Goal: Task Accomplishment & Management: Manage account settings

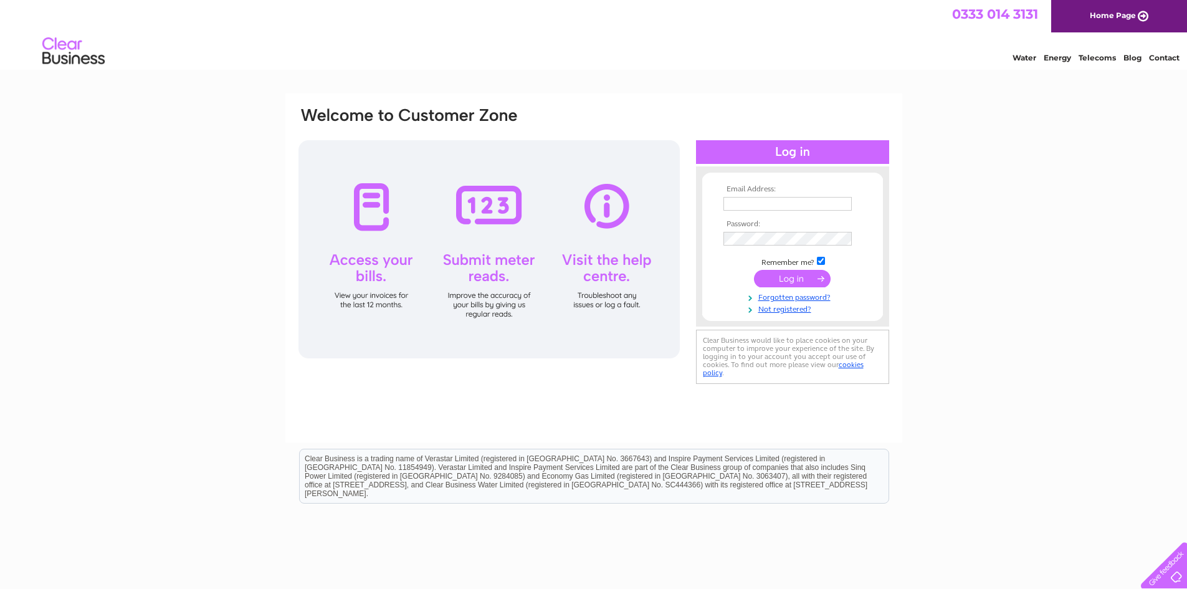
type input "admin@ellontimber.co.uk"
click at [791, 276] on input "submit" at bounding box center [792, 278] width 77 height 17
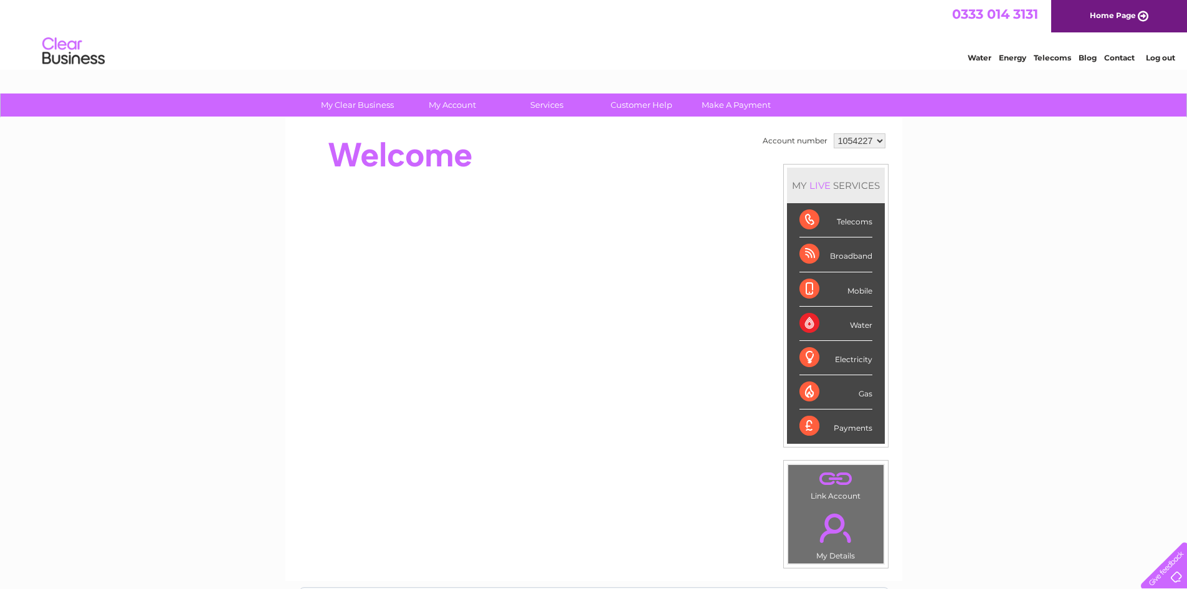
click at [881, 140] on select "1054227 1054228" at bounding box center [860, 140] width 52 height 15
select select "1054228"
click at [834, 133] on select "1054227 1054228" at bounding box center [860, 140] width 52 height 15
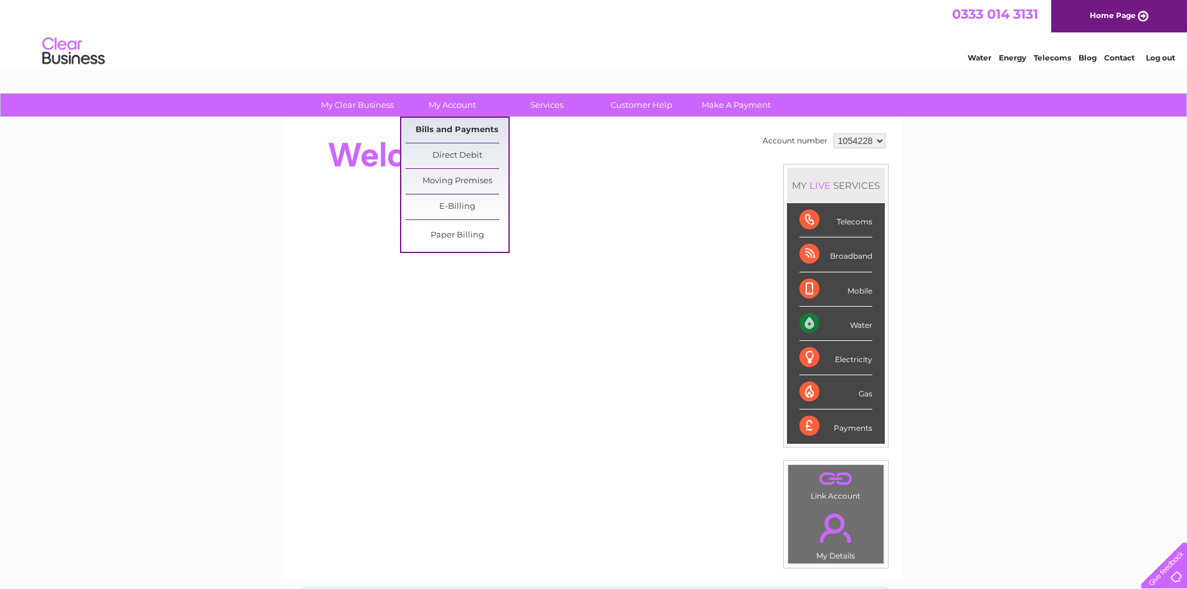
click at [453, 125] on link "Bills and Payments" at bounding box center [457, 130] width 103 height 25
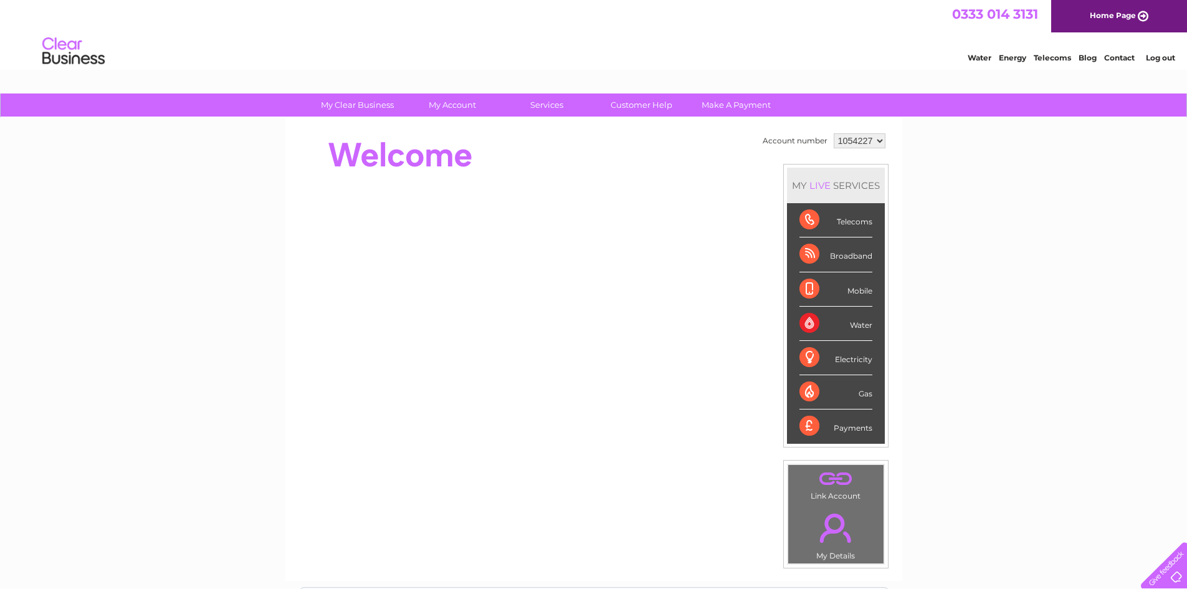
click at [1159, 54] on link "Log out" at bounding box center [1160, 57] width 29 height 9
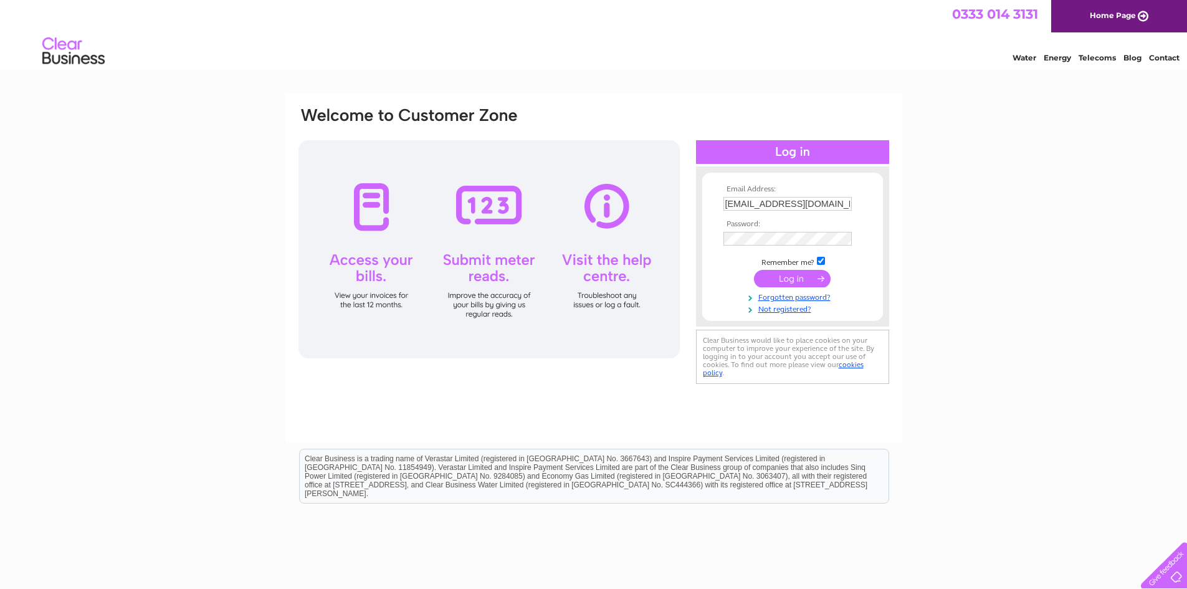
click at [828, 204] on input "admin@ellontimber.co.uk" at bounding box center [788, 204] width 128 height 14
type input "a"
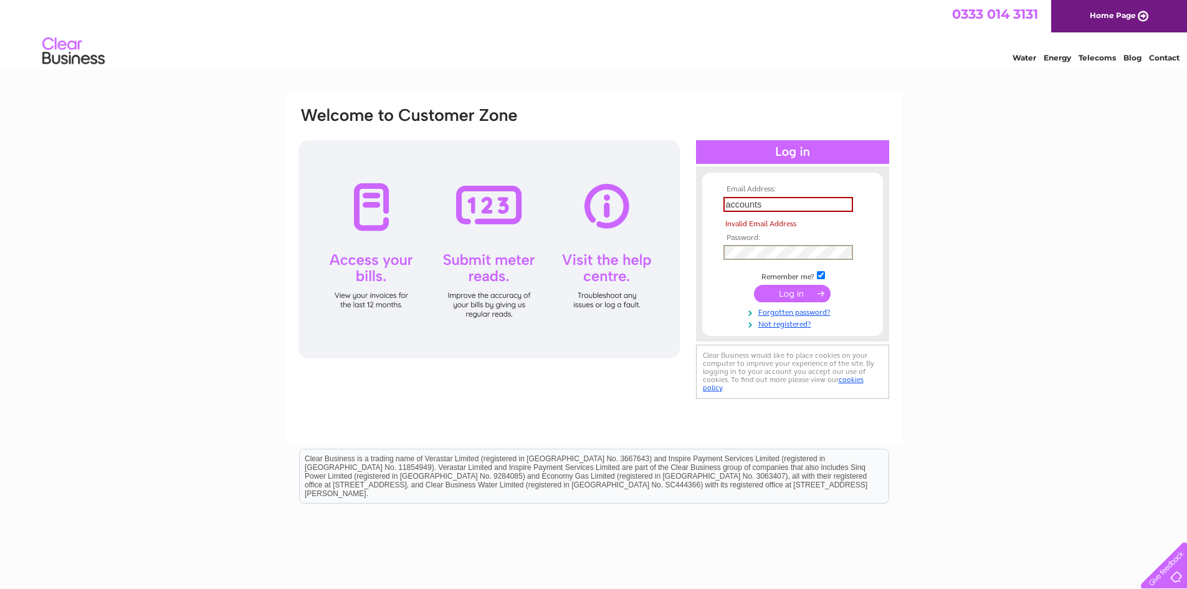
click at [754, 285] on input "submit" at bounding box center [792, 293] width 77 height 17
click at [774, 204] on input "accounts" at bounding box center [789, 204] width 130 height 15
type input "[EMAIL_ADDRESS][DOMAIN_NAME]"
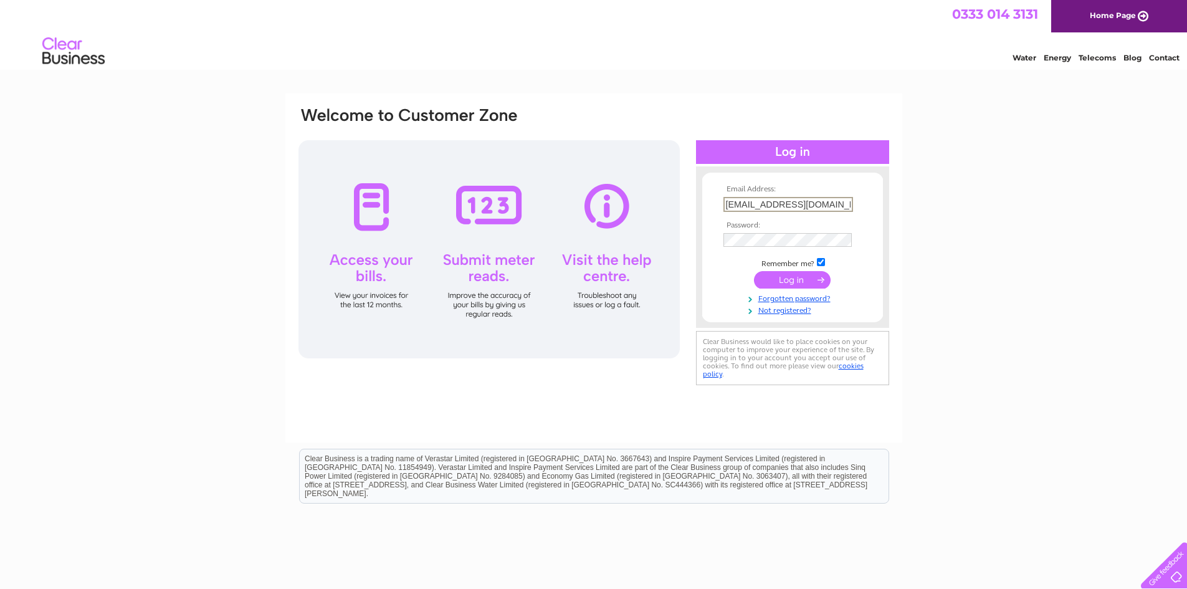
click at [802, 279] on input "submit" at bounding box center [792, 279] width 77 height 17
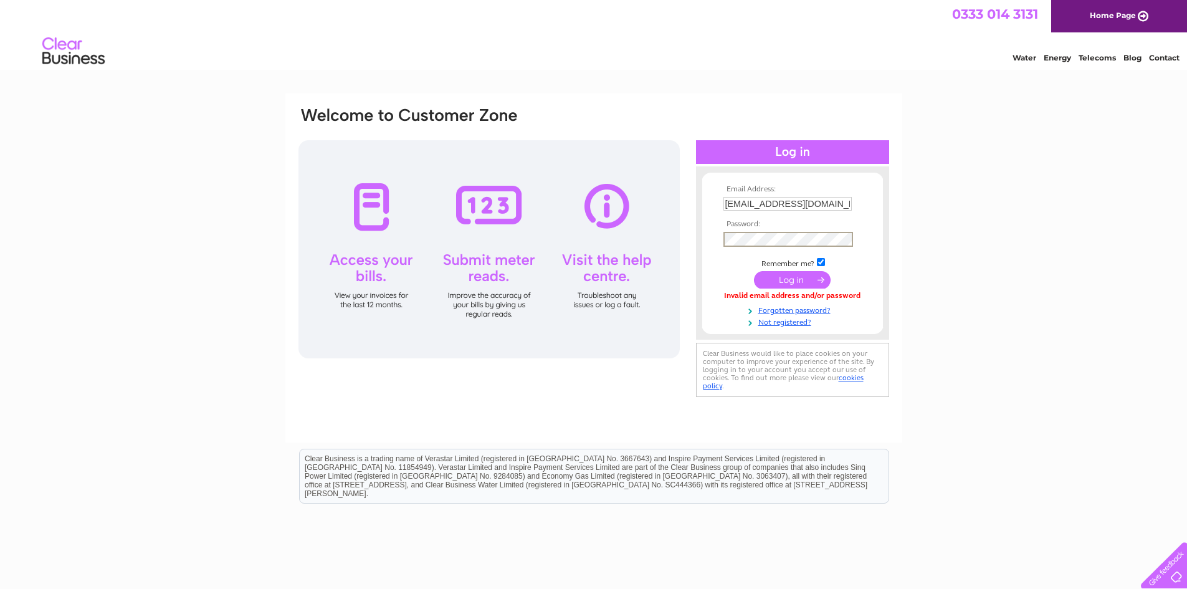
click at [754, 271] on input "submit" at bounding box center [792, 279] width 77 height 17
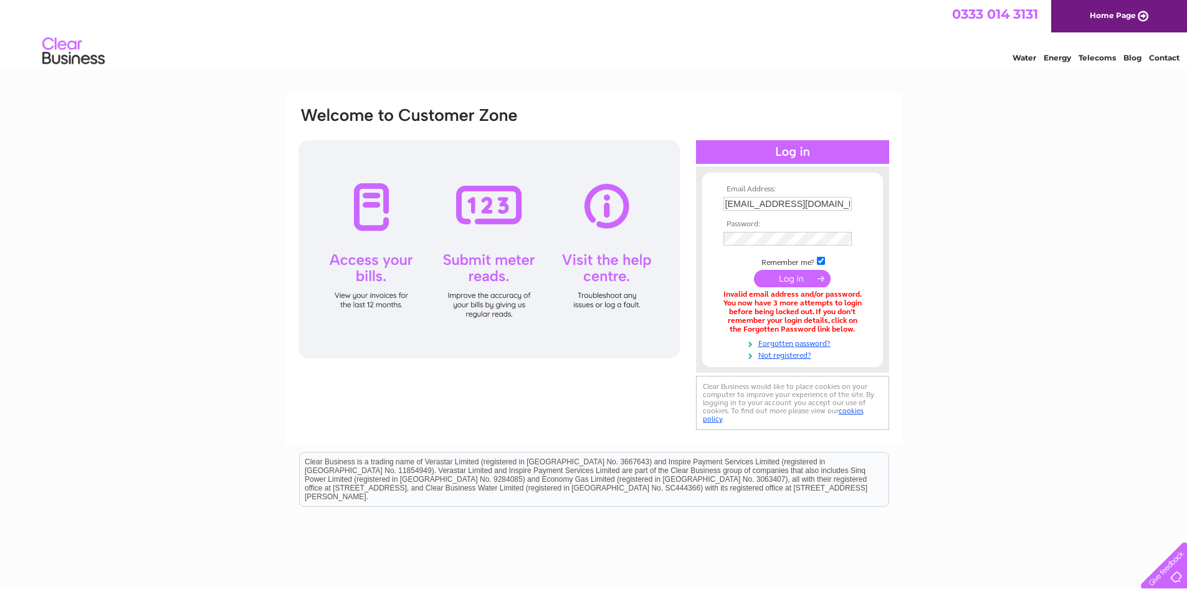
click at [920, 237] on div "Email Address: accounts@ellontimber.co.uk Password:" at bounding box center [593, 375] width 1187 height 565
click at [797, 277] on input "submit" at bounding box center [792, 278] width 77 height 17
click at [754, 271] on input "submit" at bounding box center [792, 279] width 77 height 17
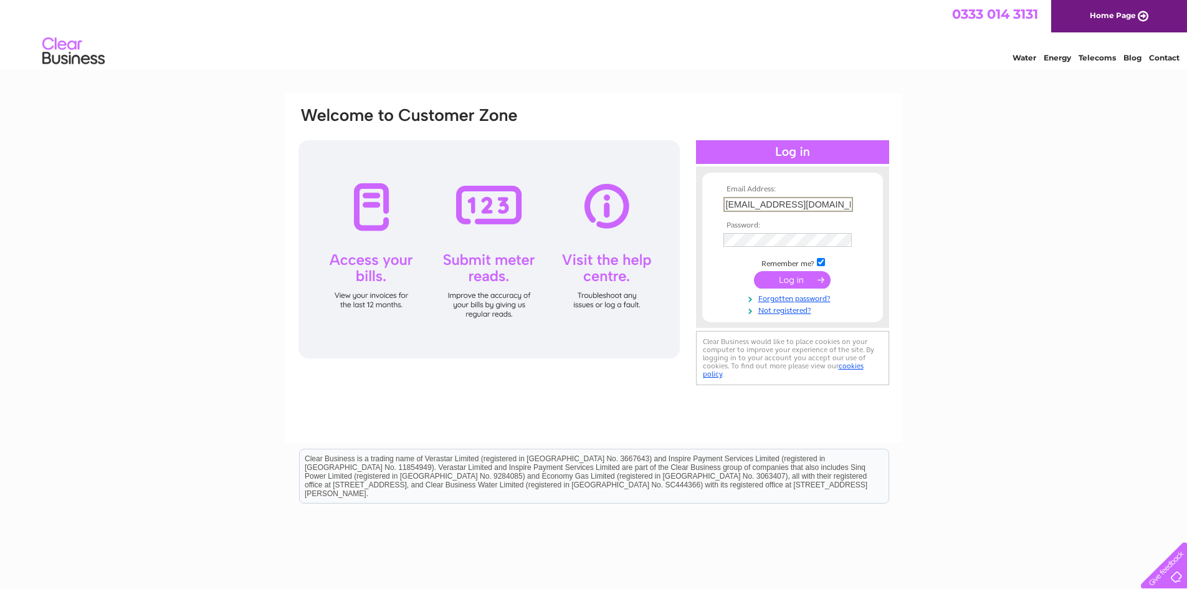
click at [824, 203] on input "admin@ellontimber.co.uk" at bounding box center [789, 204] width 130 height 15
type input "k"
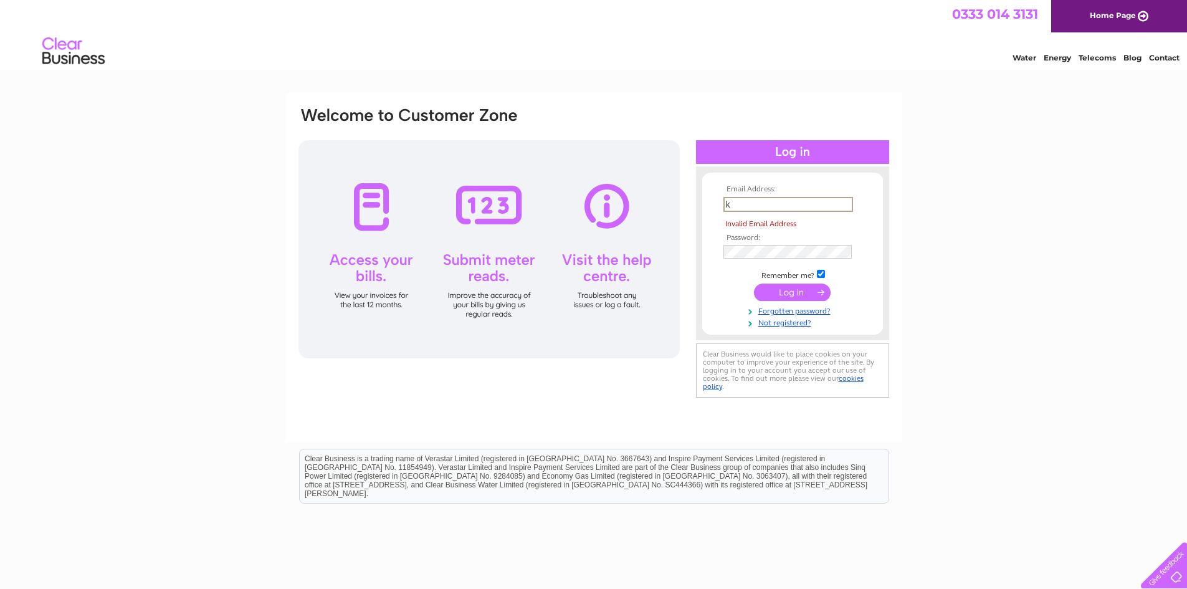
click at [798, 202] on input "k" at bounding box center [789, 204] width 130 height 15
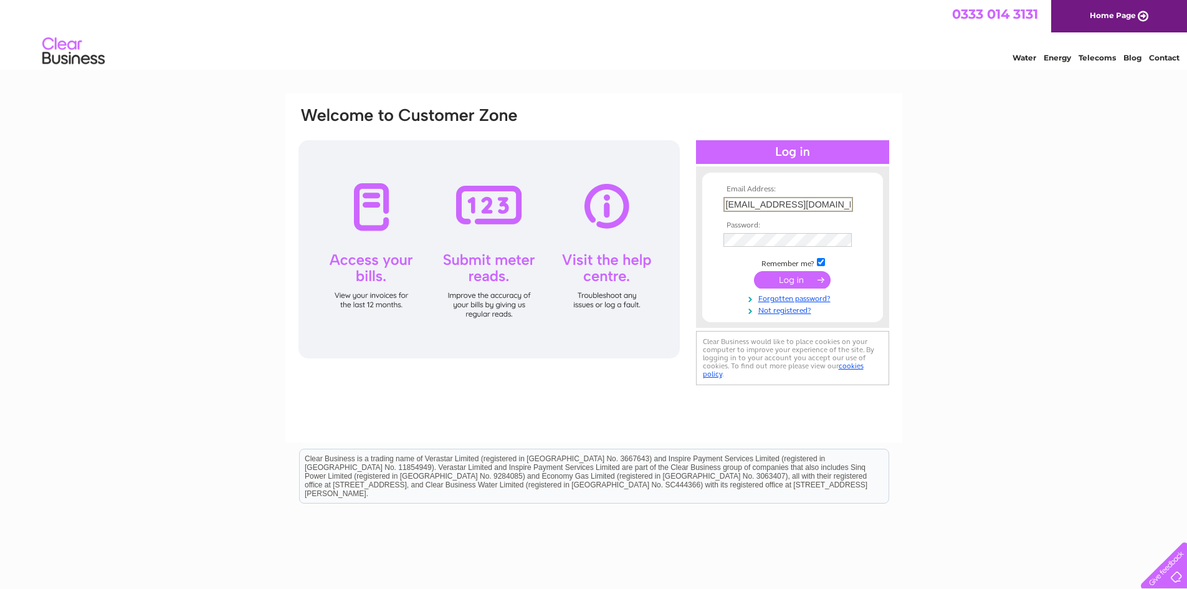
type input "[EMAIL_ADDRESS][DOMAIN_NAME]"
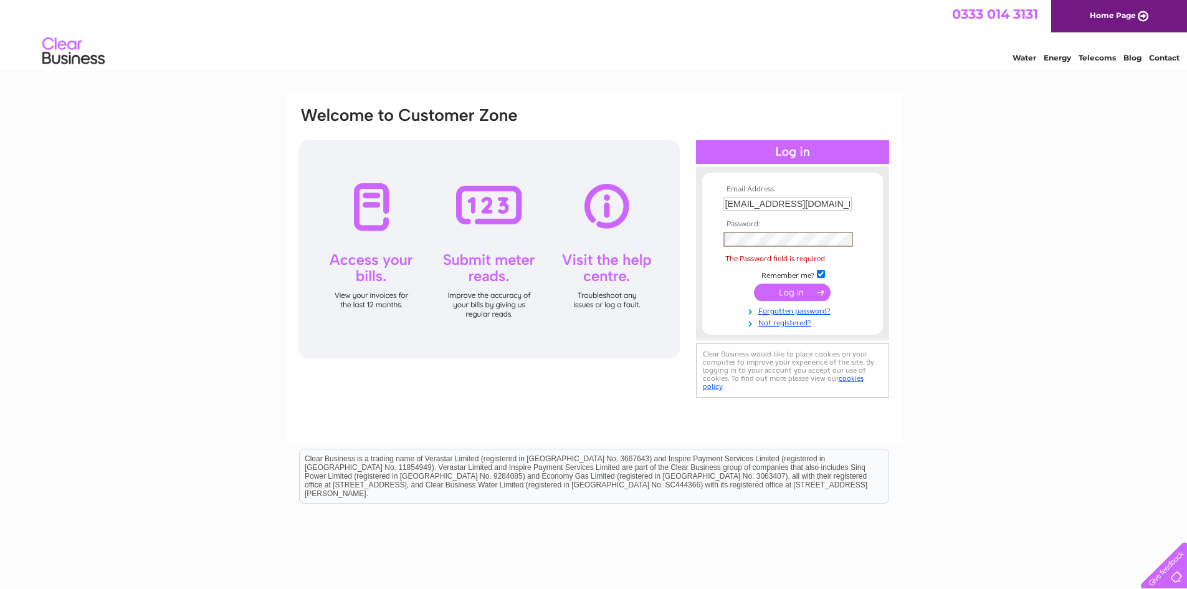
click at [962, 237] on div "Email Address: accounts@ellontimber.co.uk Password:" at bounding box center [593, 374] width 1187 height 562
click at [784, 310] on link "Forgotten password?" at bounding box center [794, 310] width 141 height 12
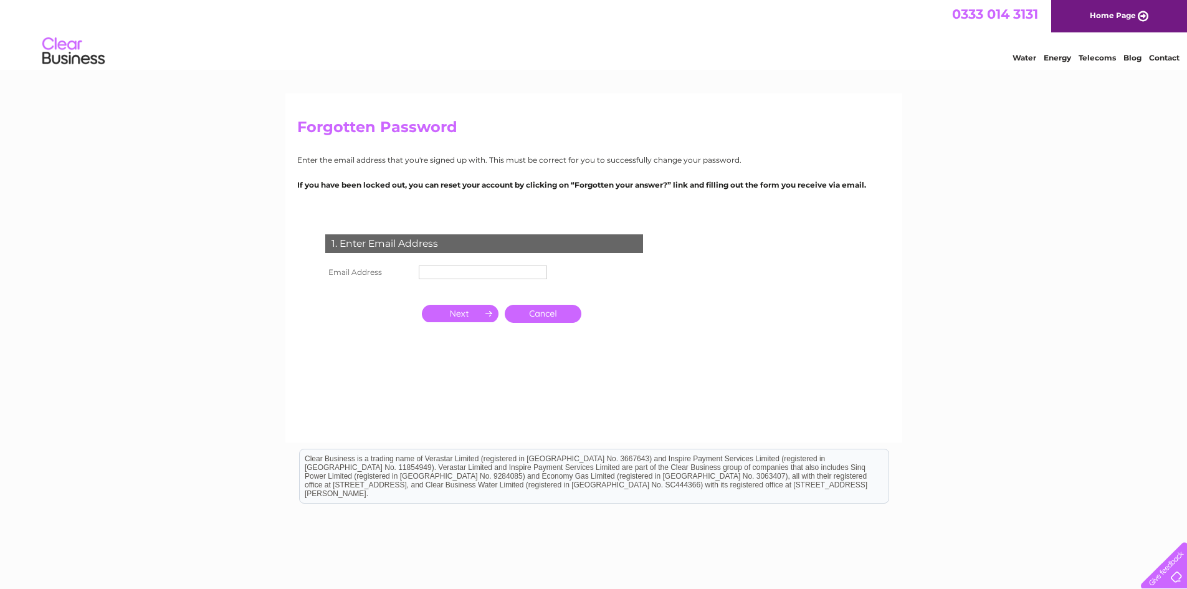
click at [438, 272] on input "text" at bounding box center [483, 273] width 128 height 14
type input "[EMAIL_ADDRESS][DOMAIN_NAME]"
click at [461, 310] on input "button" at bounding box center [460, 313] width 77 height 17
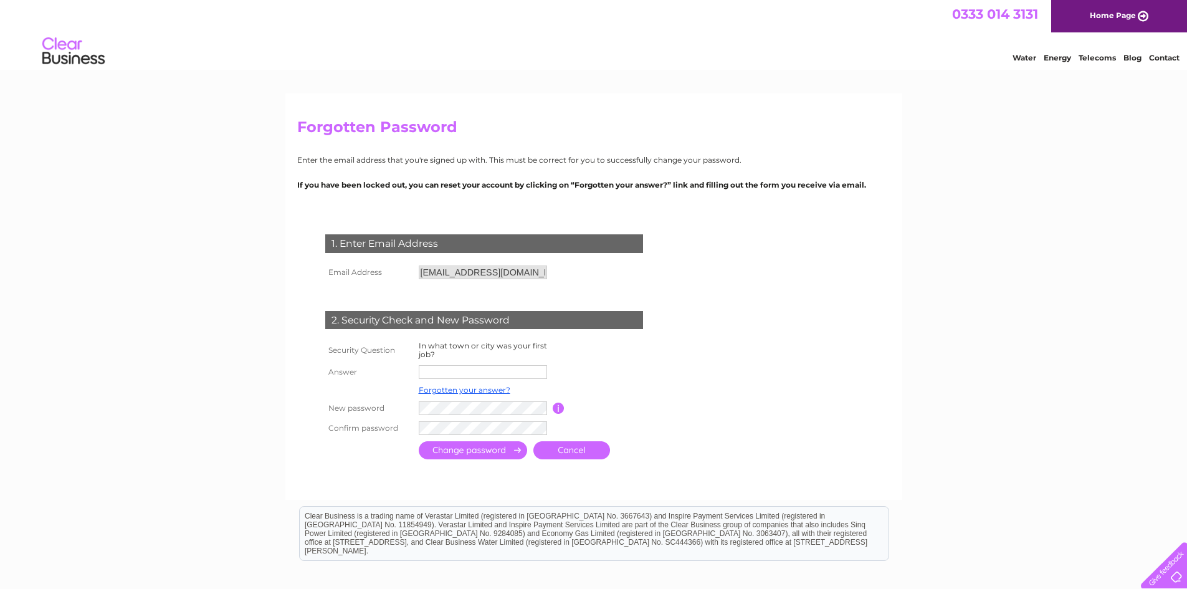
click at [451, 370] on input "text" at bounding box center [483, 372] width 128 height 14
type input "Ellon"
click at [456, 449] on input "submit" at bounding box center [473, 450] width 108 height 18
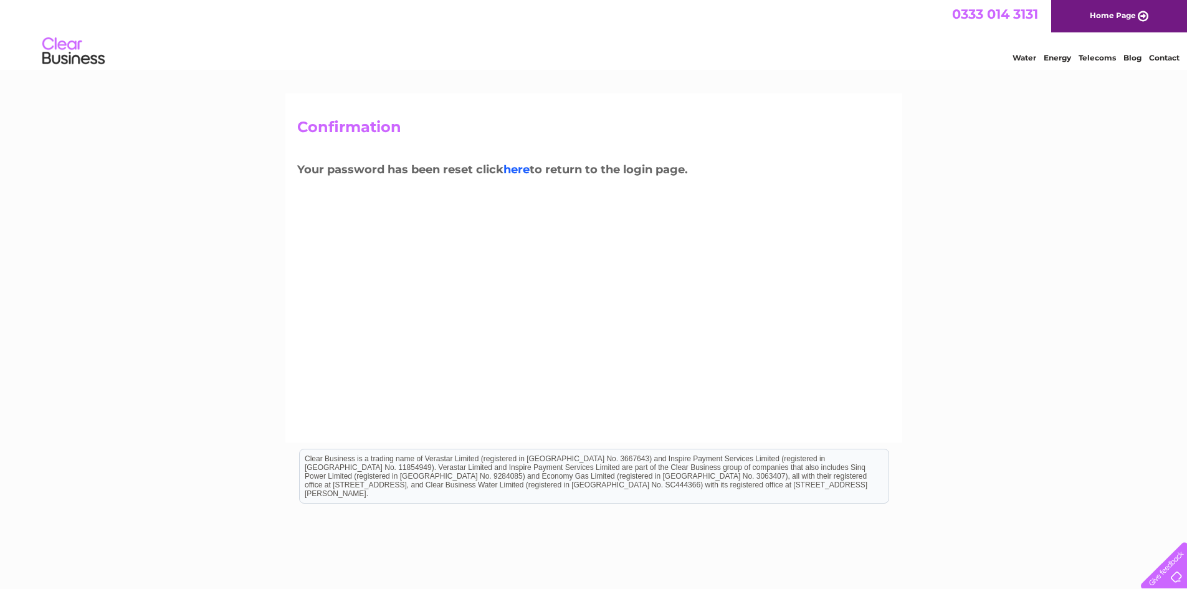
click at [1079, 62] on link "here" at bounding box center [1097, 56] width 37 height 12
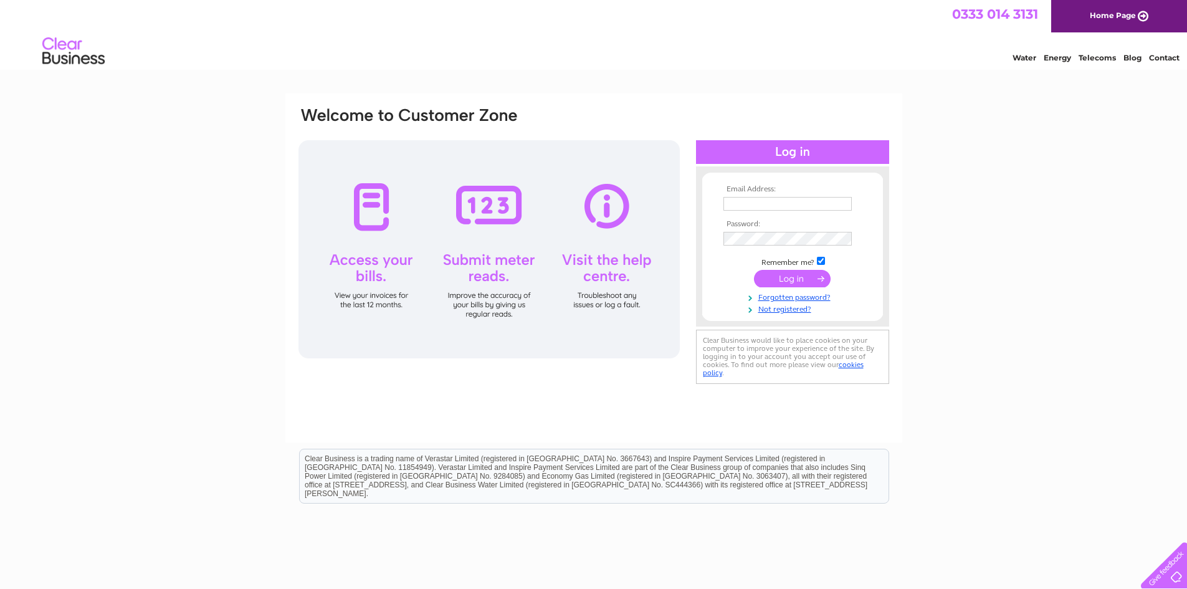
type input "[EMAIL_ADDRESS][DOMAIN_NAME]"
click at [797, 274] on input "submit" at bounding box center [792, 278] width 77 height 17
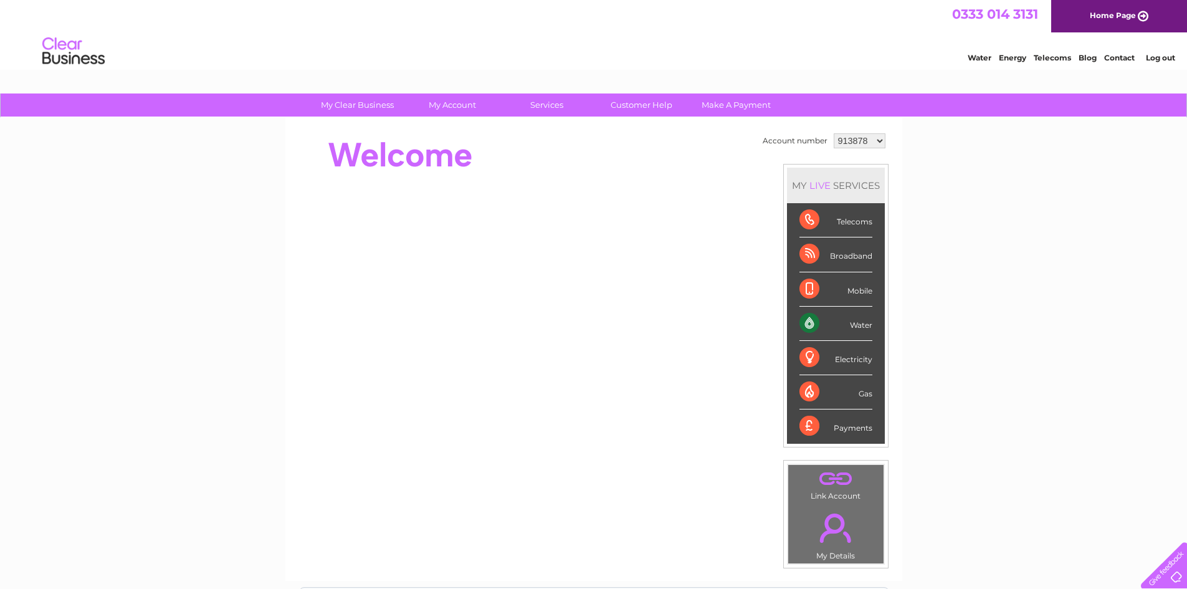
click at [807, 324] on div "Water" at bounding box center [836, 324] width 73 height 34
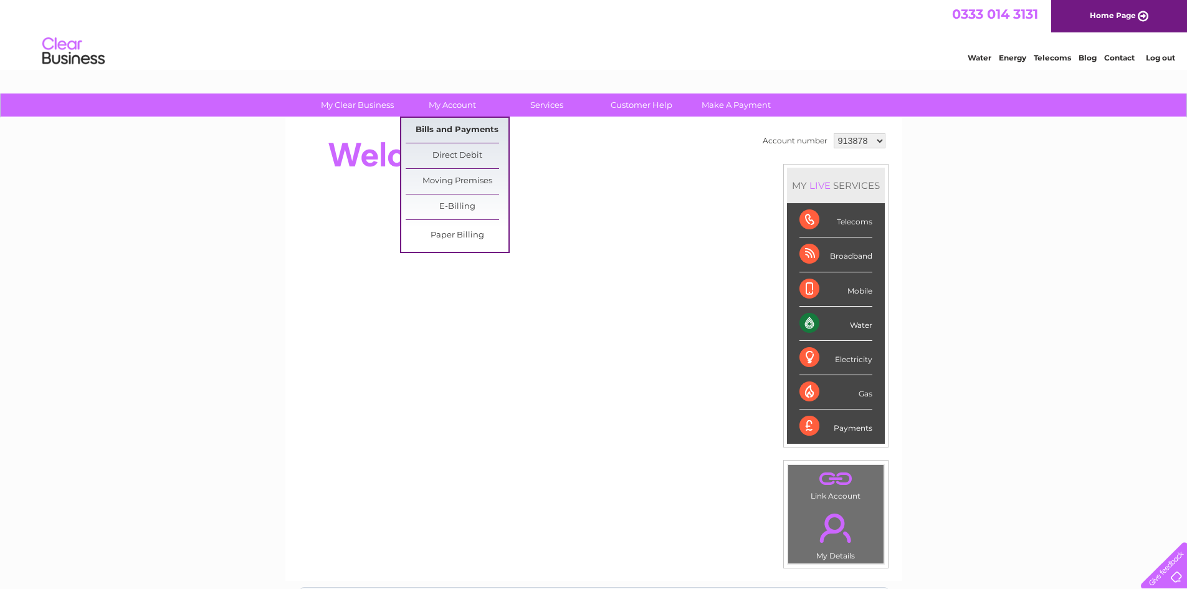
click at [435, 126] on link "Bills and Payments" at bounding box center [457, 130] width 103 height 25
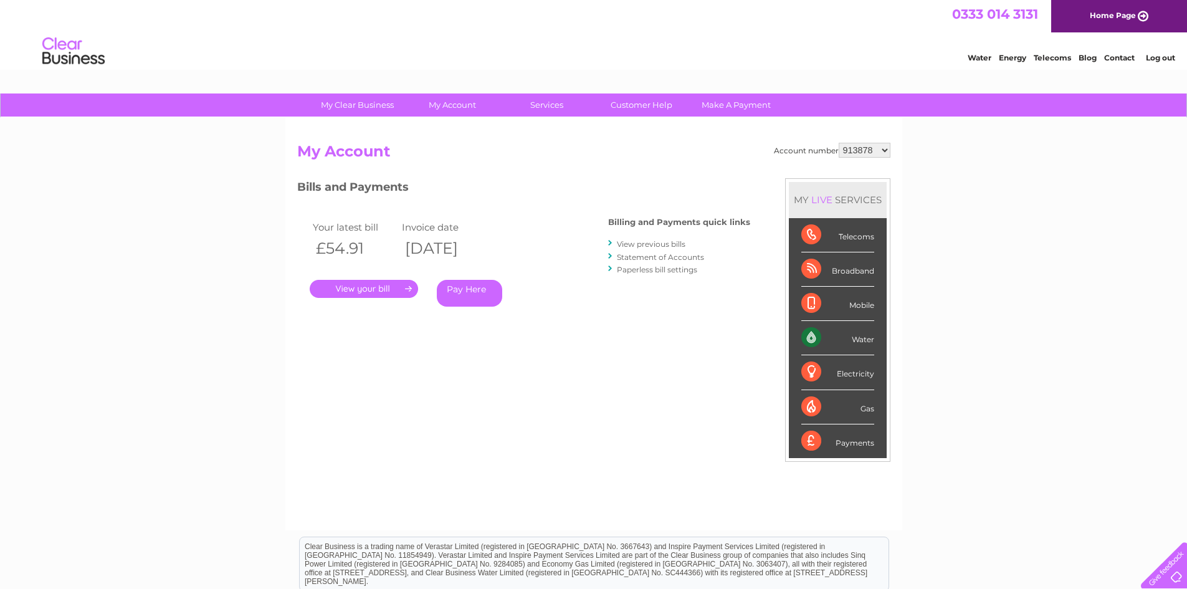
click at [360, 287] on link "." at bounding box center [364, 289] width 108 height 18
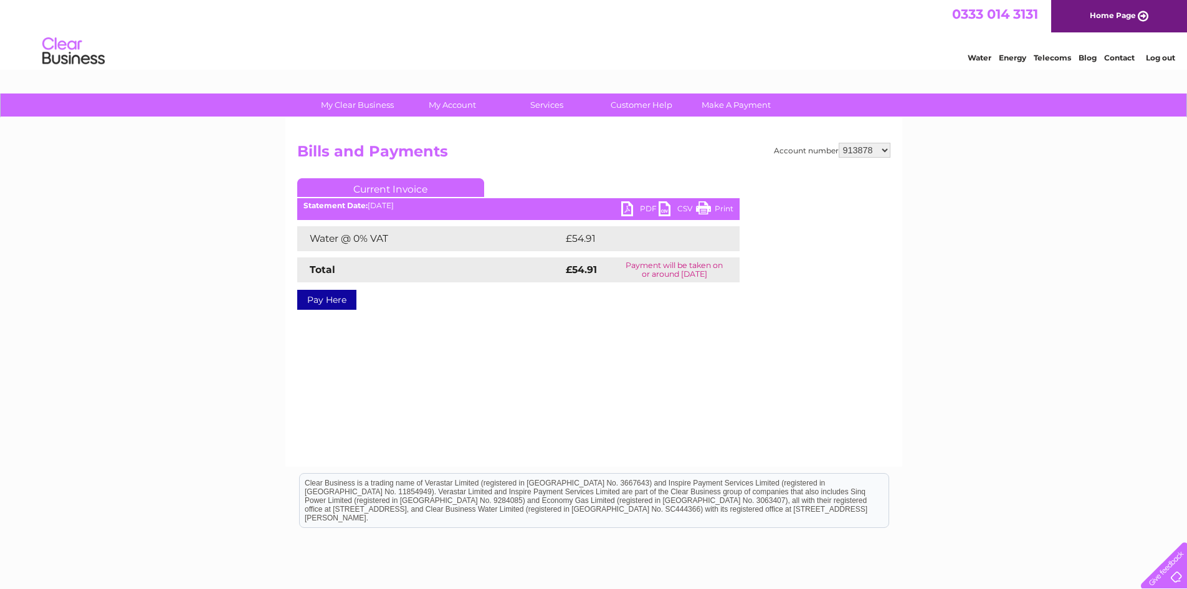
click at [721, 204] on link "Print" at bounding box center [714, 210] width 37 height 18
click at [1161, 55] on link "Log out" at bounding box center [1160, 57] width 29 height 9
